Goal: Check status: Check status

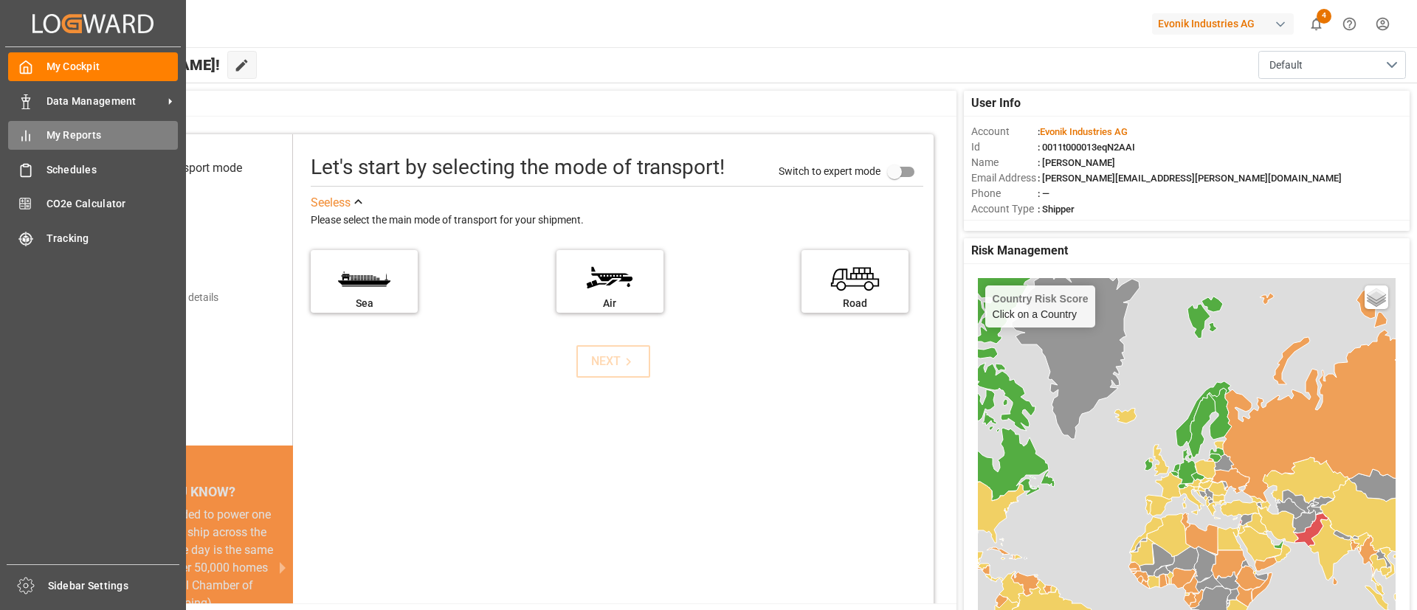
click at [78, 131] on span "My Reports" at bounding box center [113, 136] width 132 height 16
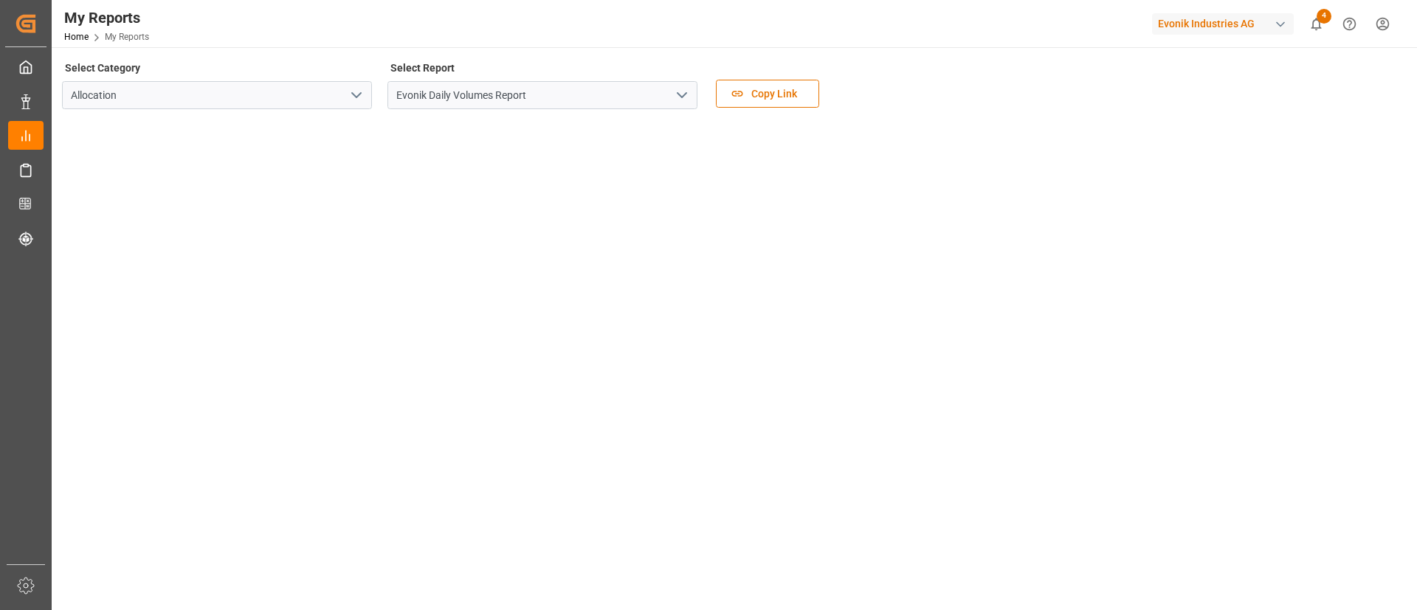
click at [684, 94] on icon "open menu" at bounding box center [682, 95] width 18 height 18
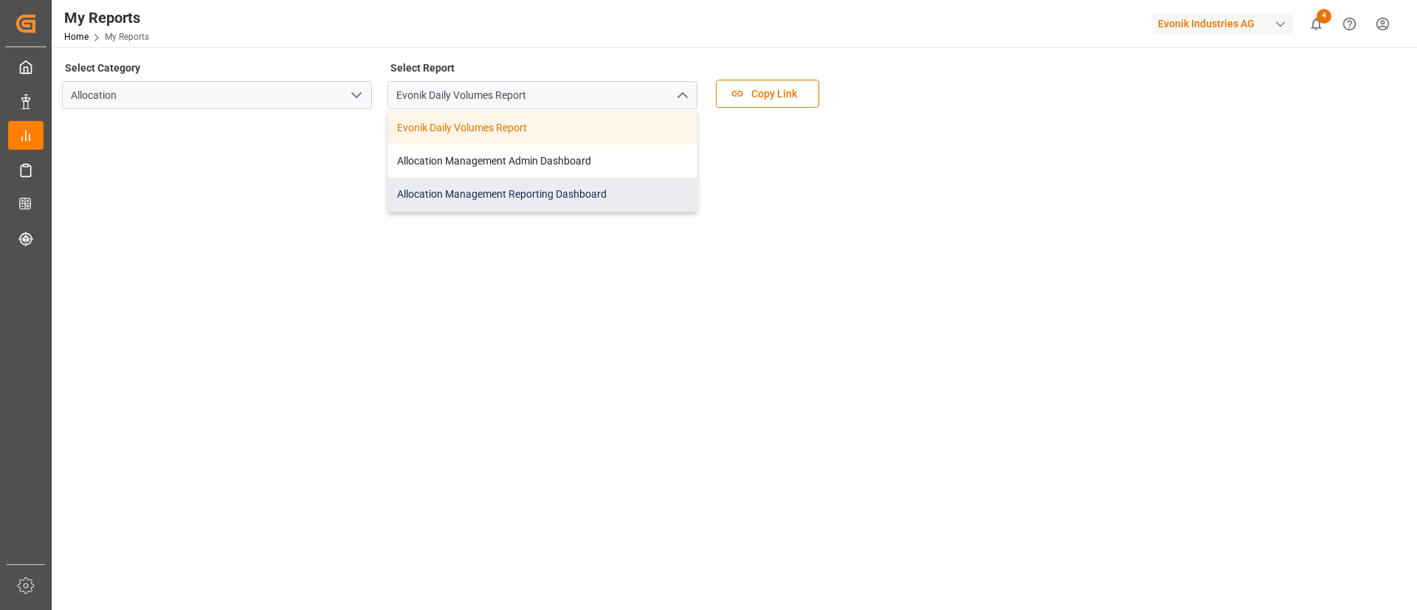
click at [561, 190] on div "Allocation Management Reporting Dashboard" at bounding box center [542, 194] width 309 height 33
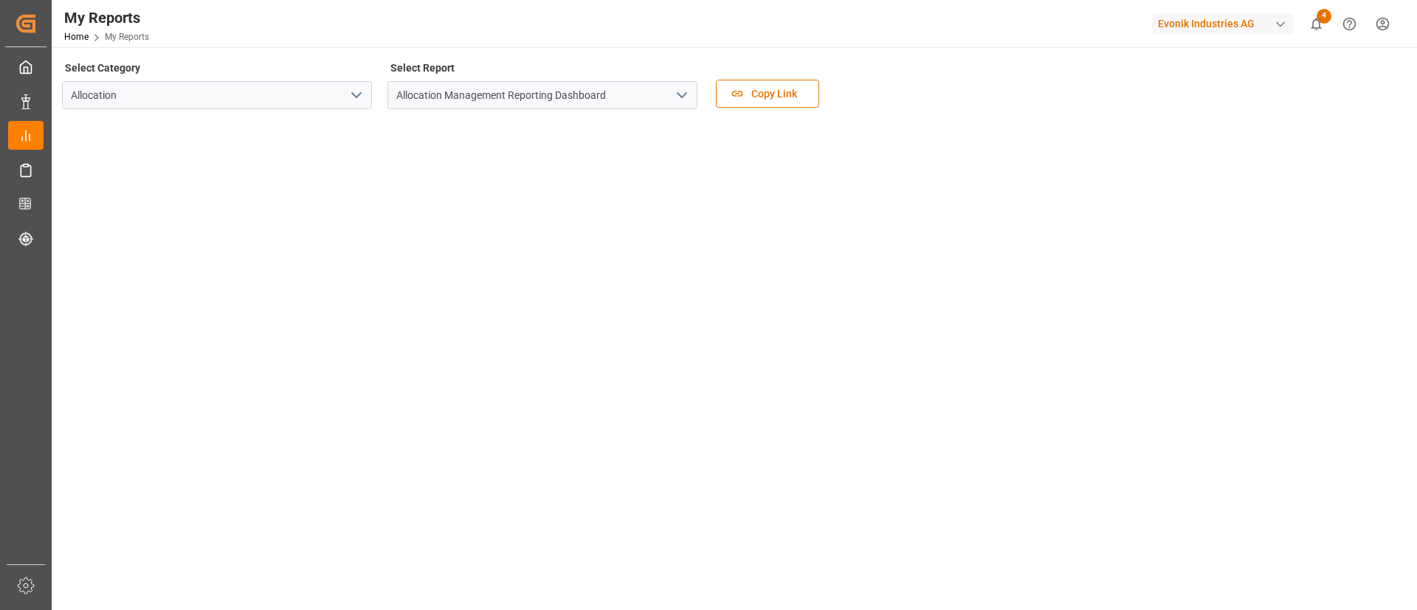
click at [1406, 490] on main "Select Category Allocation Select Report Allocation Management Reporting Dashbo…" at bounding box center [733, 386] width 1363 height 656
